Goal: Task Accomplishment & Management: Manage account settings

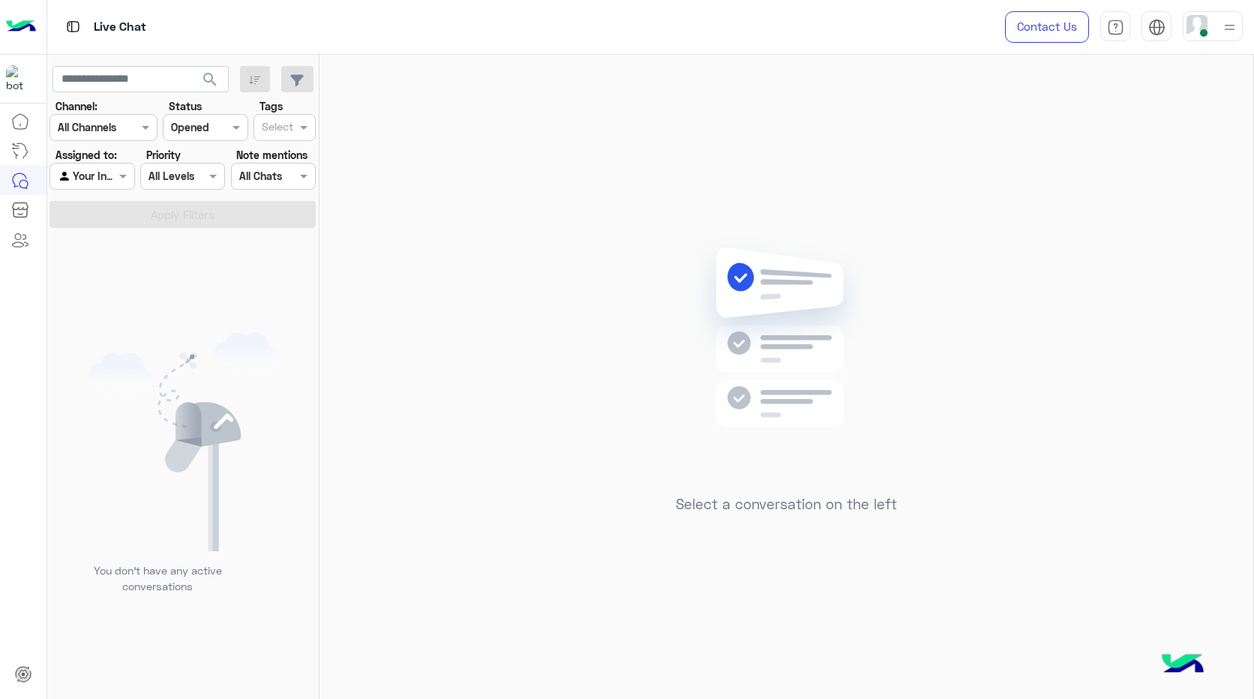
click at [1226, 25] on img at bounding box center [1229, 27] width 19 height 19
click at [885, 208] on div "Select a conversation on the left" at bounding box center [787, 380] width 934 height 650
click at [1211, 27] on div at bounding box center [1213, 26] width 60 height 30
click at [1214, 212] on label "Offline" at bounding box center [1149, 212] width 164 height 27
click at [1232, 26] on img at bounding box center [1229, 28] width 17 height 17
